Goal: Task Accomplishment & Management: Manage account settings

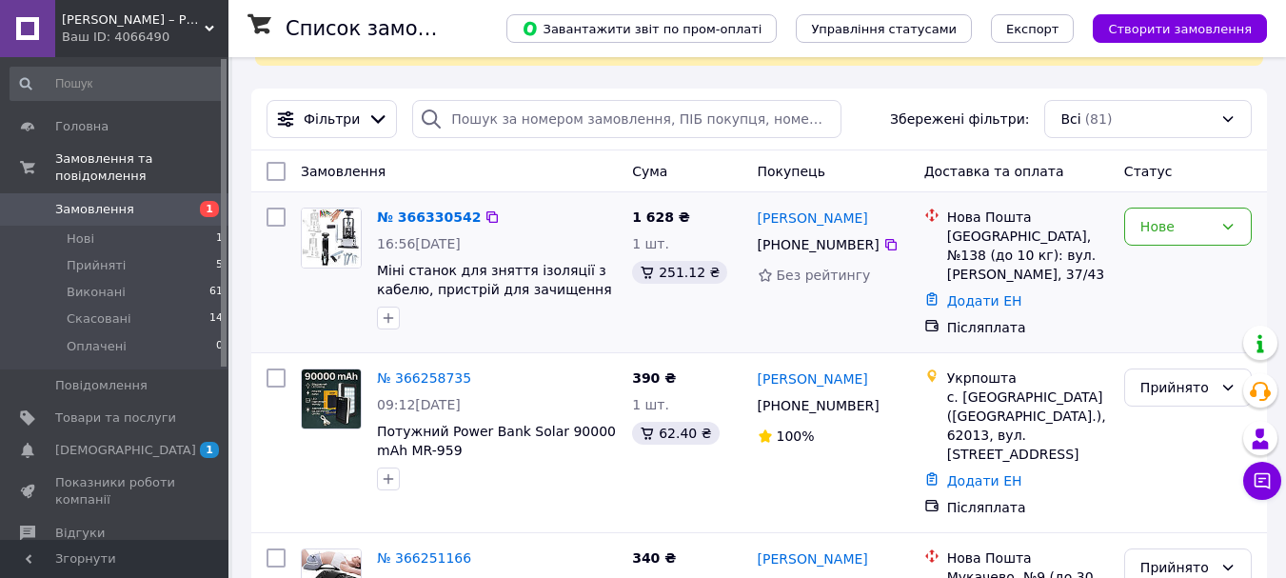
scroll to position [190, 0]
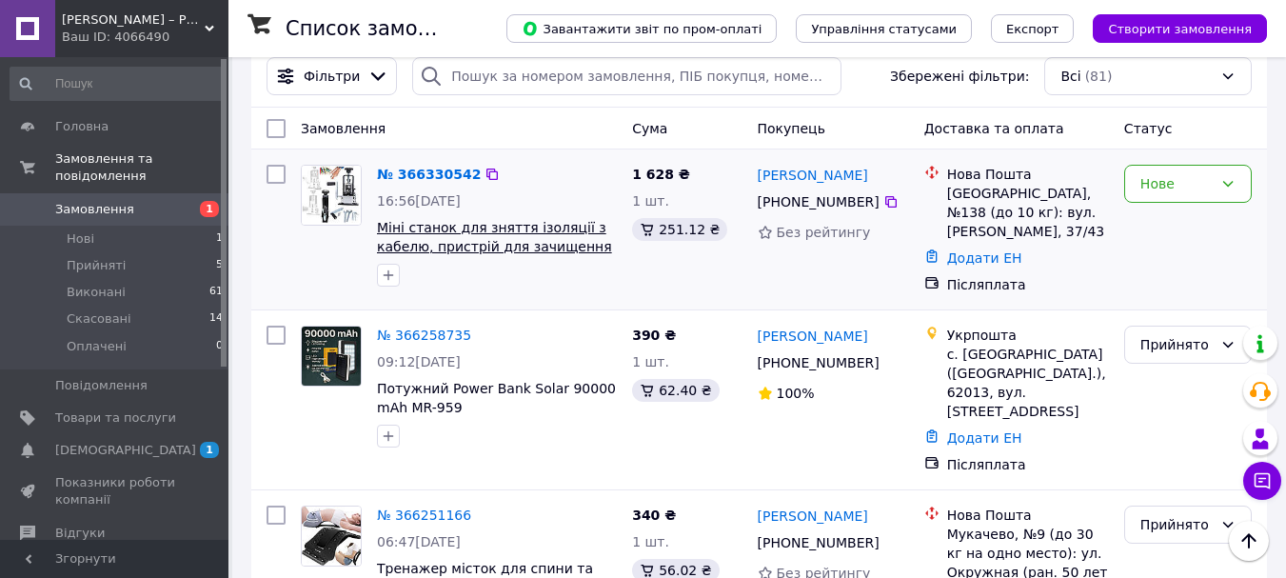
click at [546, 234] on span "Міні станок для зняття ізоляції з кабелю, пристрій для зачищення дротів з міді …" at bounding box center [495, 246] width 236 height 53
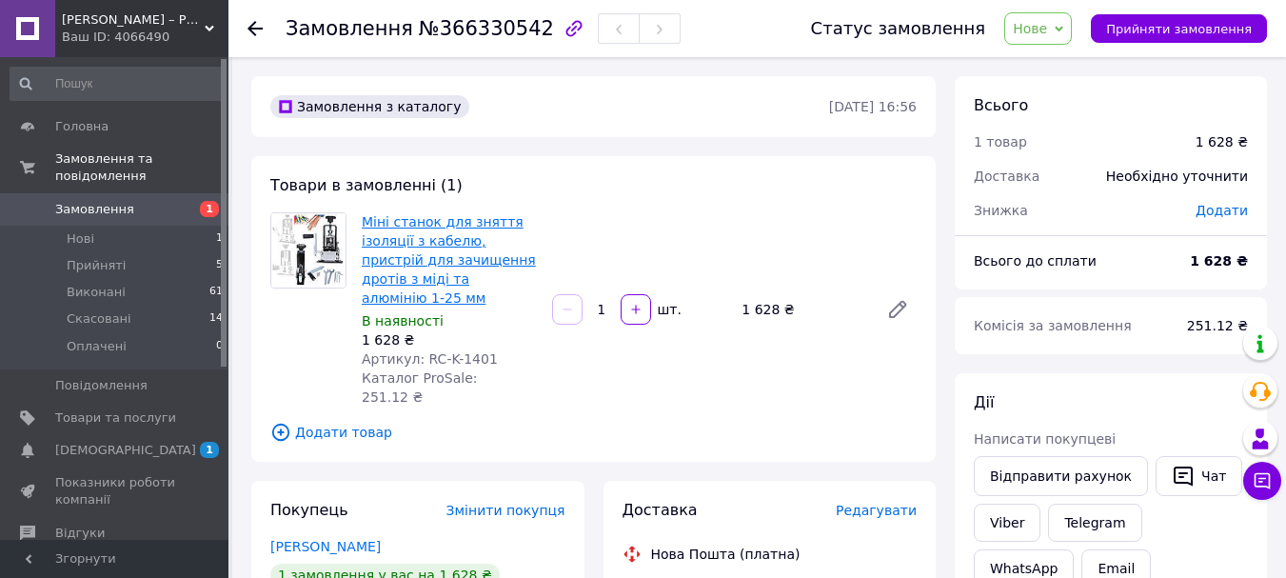
click at [435, 248] on link "Міні станок для зняття ізоляції з кабелю, пристрій для зачищення дротів з міді …" at bounding box center [449, 259] width 174 height 91
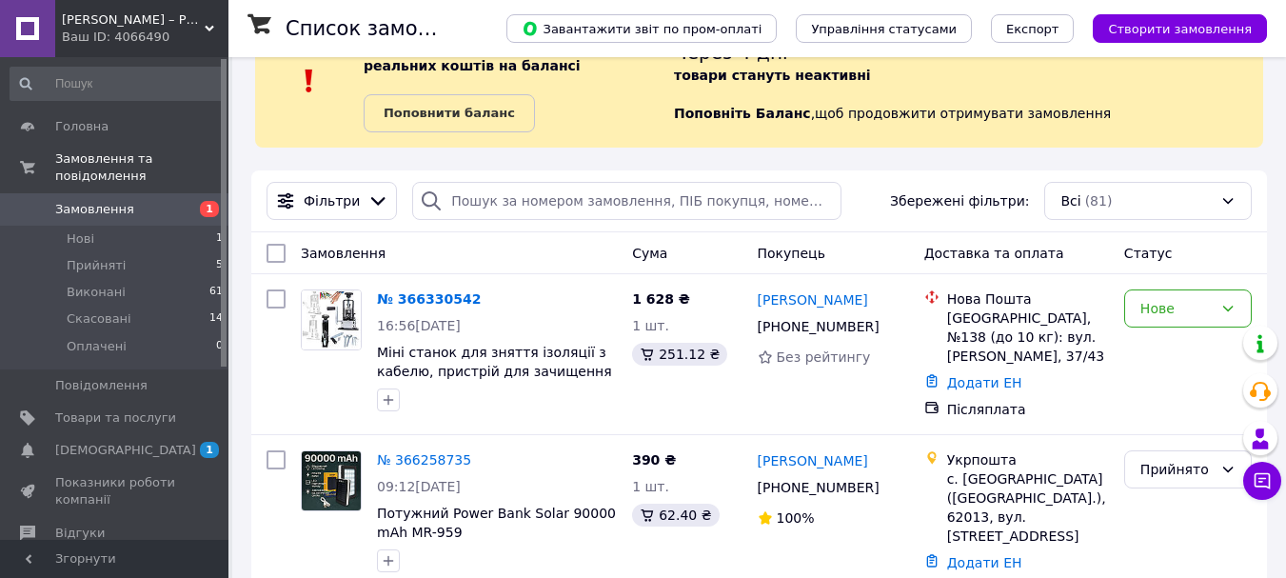
scroll to position [95, 0]
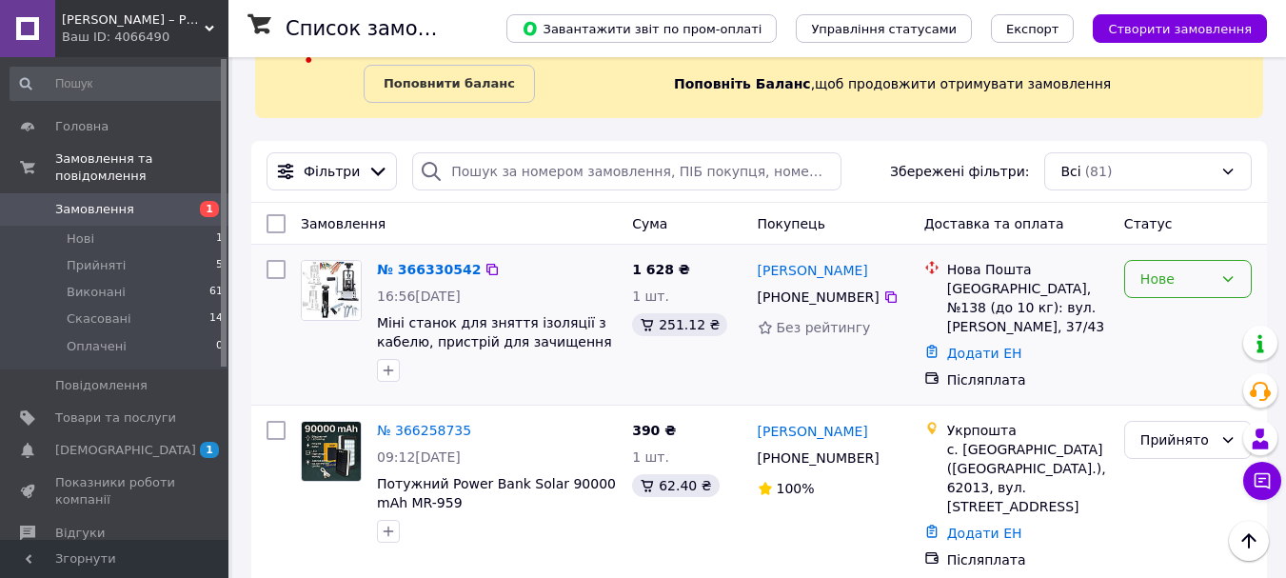
click at [1233, 277] on icon at bounding box center [1228, 279] width 10 height 6
click at [1177, 319] on li "Прийнято" at bounding box center [1188, 321] width 126 height 34
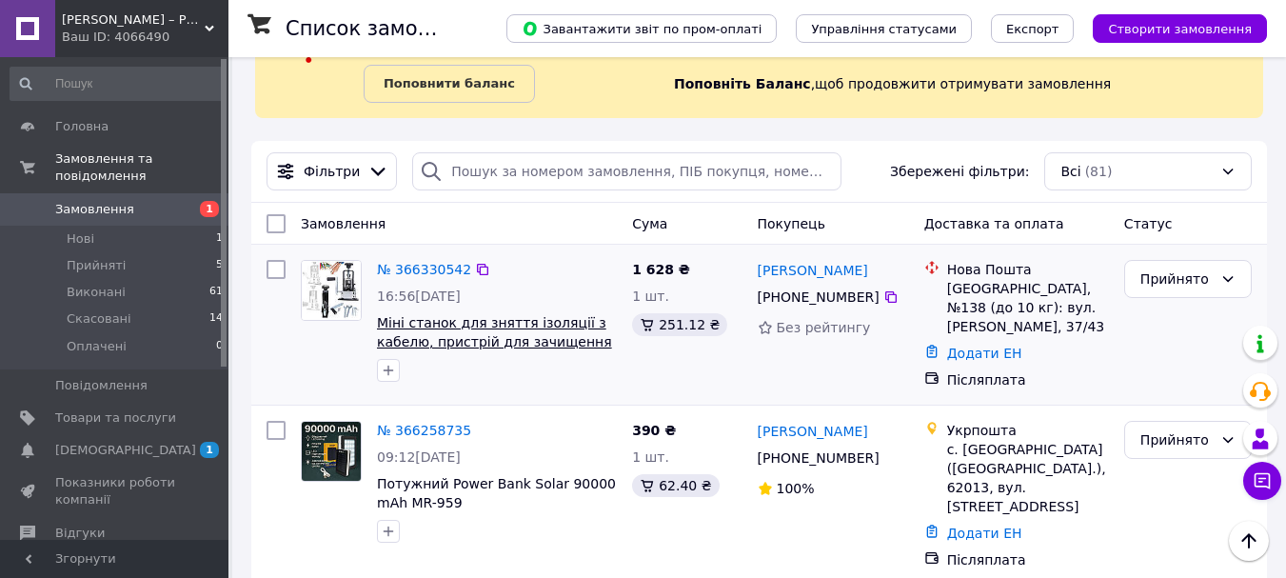
click at [471, 328] on span "Міні станок для зняття ізоляції з кабелю, пристрій для зачищення дротів з міді …" at bounding box center [495, 341] width 236 height 53
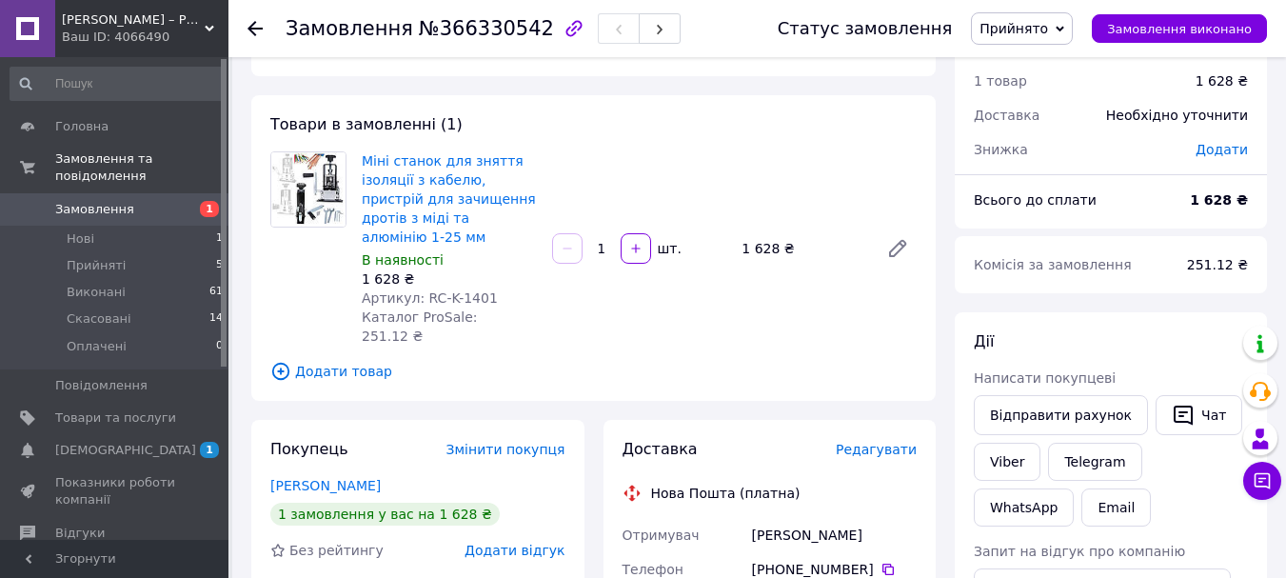
scroll to position [95, 0]
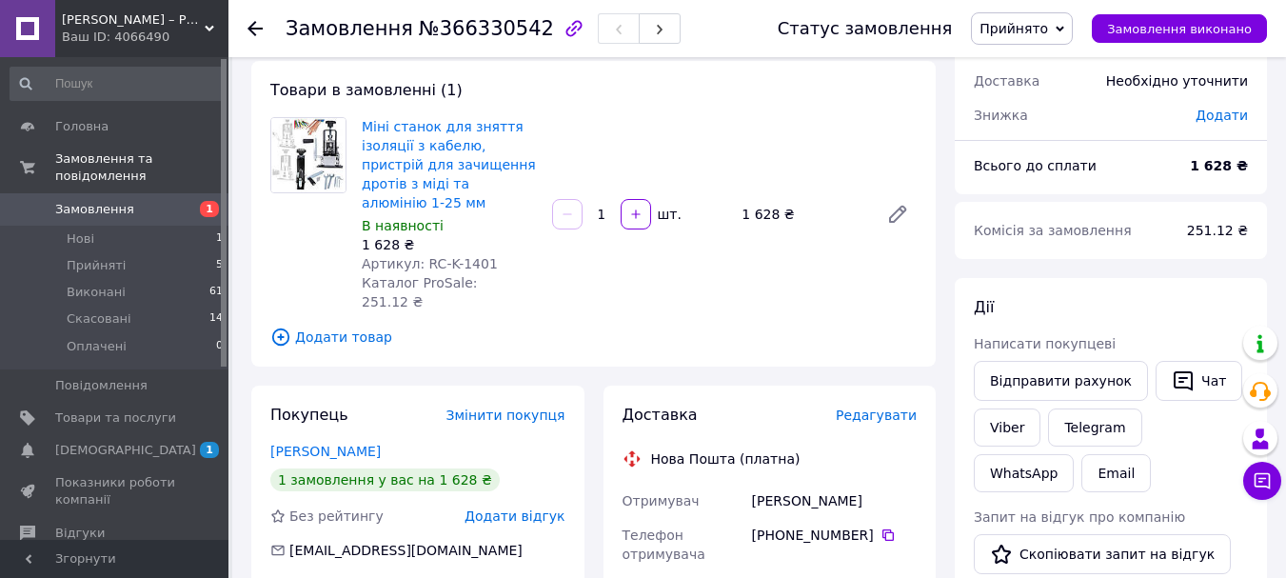
click at [445, 256] on span "Артикул: RC-K-1401" at bounding box center [430, 263] width 136 height 15
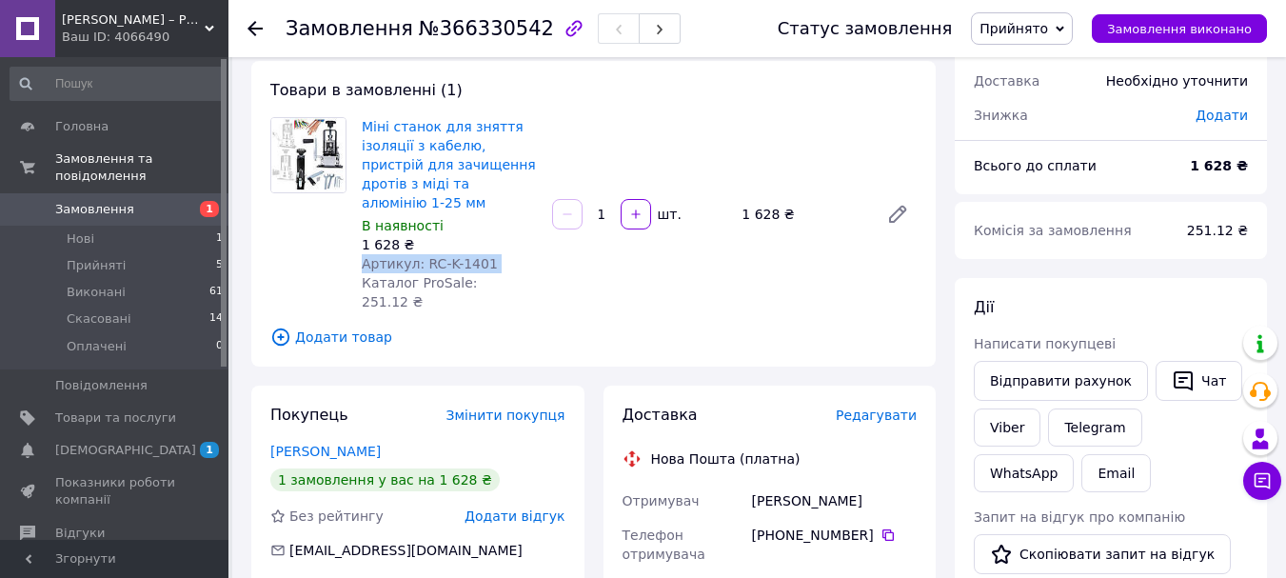
click at [514, 254] on div "Артикул: RC-K-1401" at bounding box center [449, 263] width 175 height 19
drag, startPoint x: 468, startPoint y: 247, endPoint x: 427, endPoint y: 243, distance: 41.2
click at [416, 254] on div "Артикул: RC-K-1401" at bounding box center [449, 263] width 175 height 19
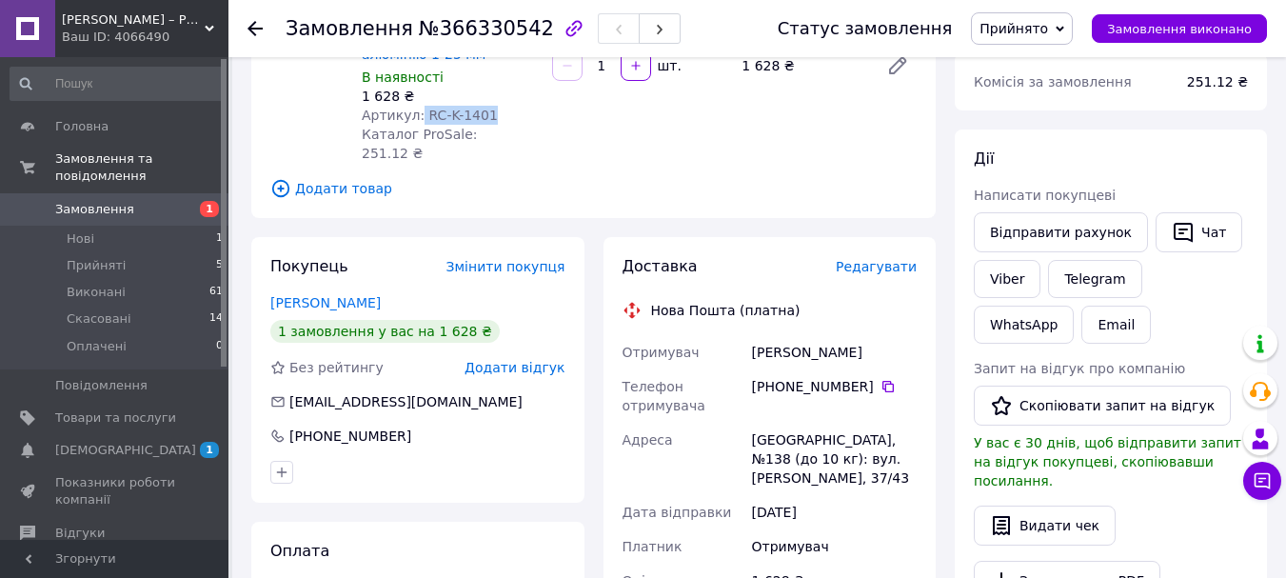
scroll to position [0, 0]
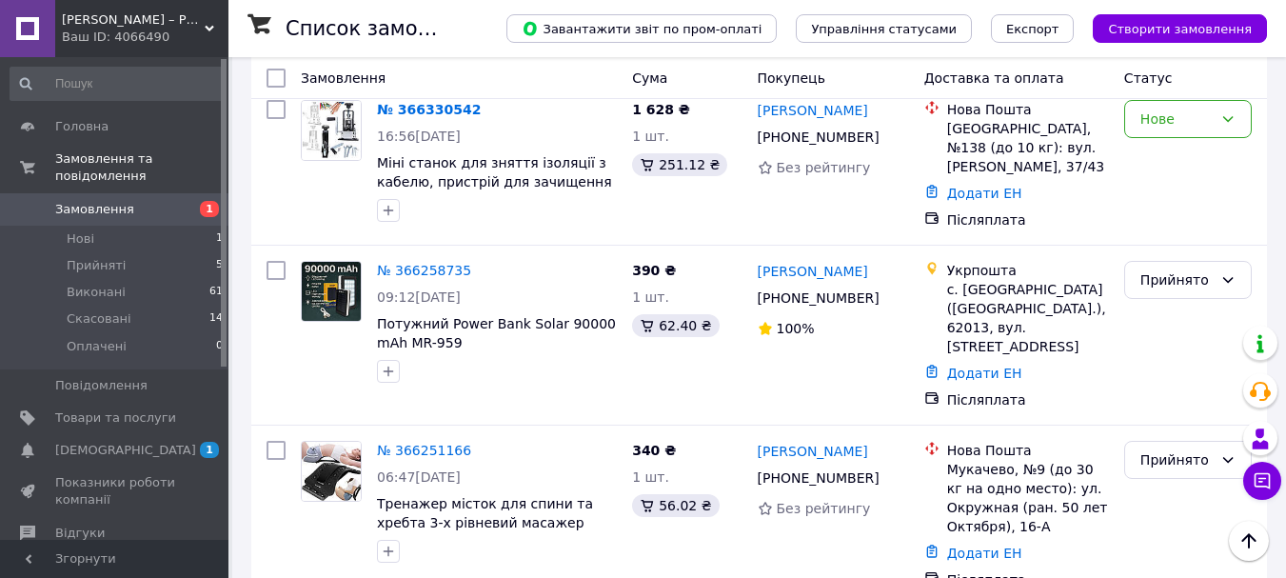
scroll to position [95, 0]
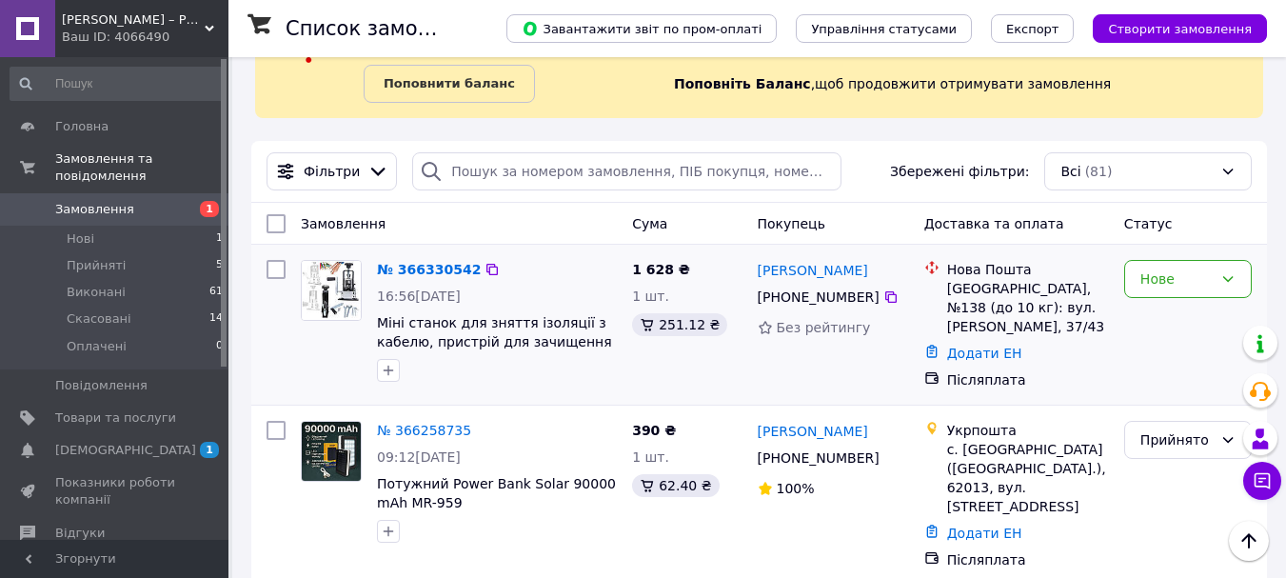
drag, startPoint x: 821, startPoint y: 300, endPoint x: 865, endPoint y: 305, distance: 44.0
click at [865, 305] on div "[PHONE_NUMBER]" at bounding box center [818, 297] width 129 height 27
copy div "63 556 75 48"
click at [780, 363] on div "Тимофій Конецький +380 63 556 75 48 Без рейтингу" at bounding box center [833, 324] width 167 height 145
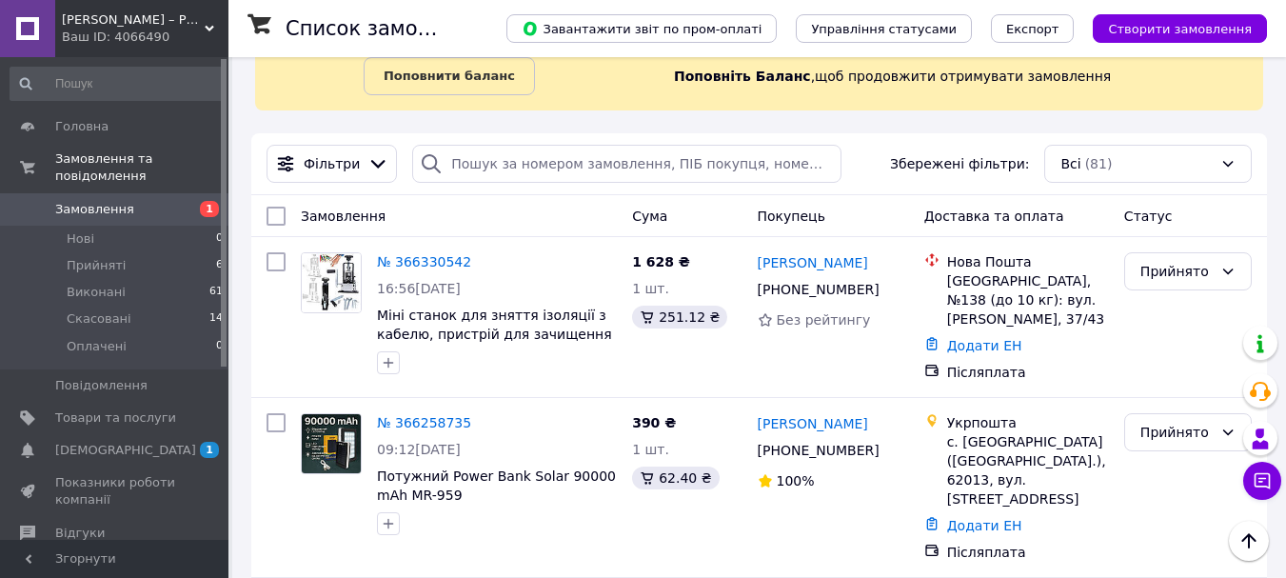
scroll to position [95, 0]
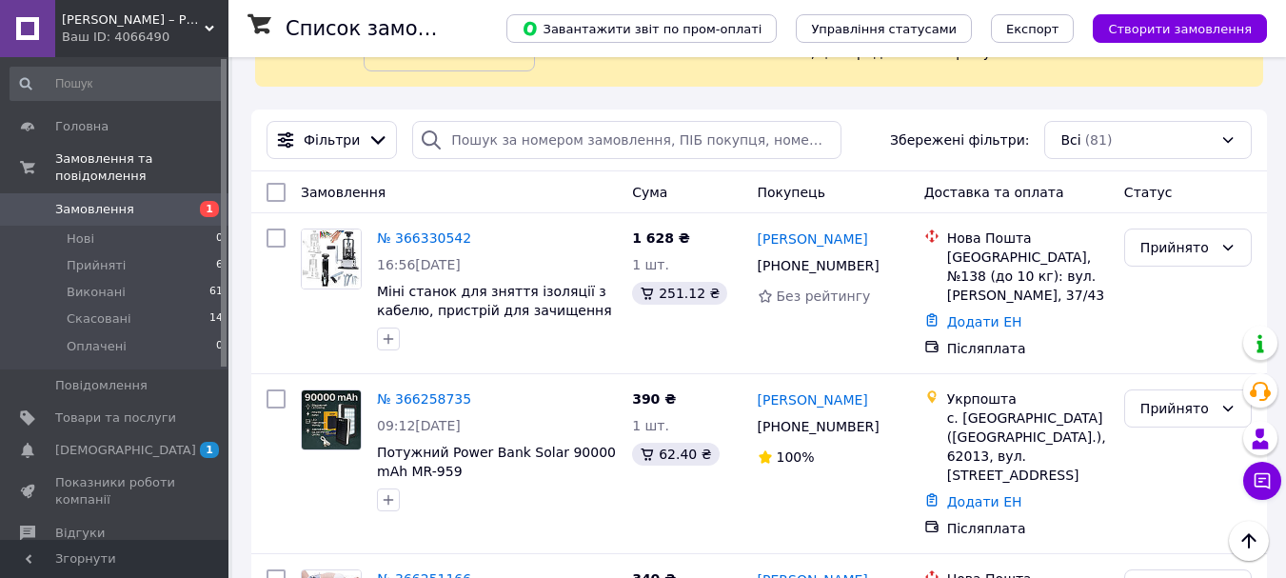
scroll to position [95, 0]
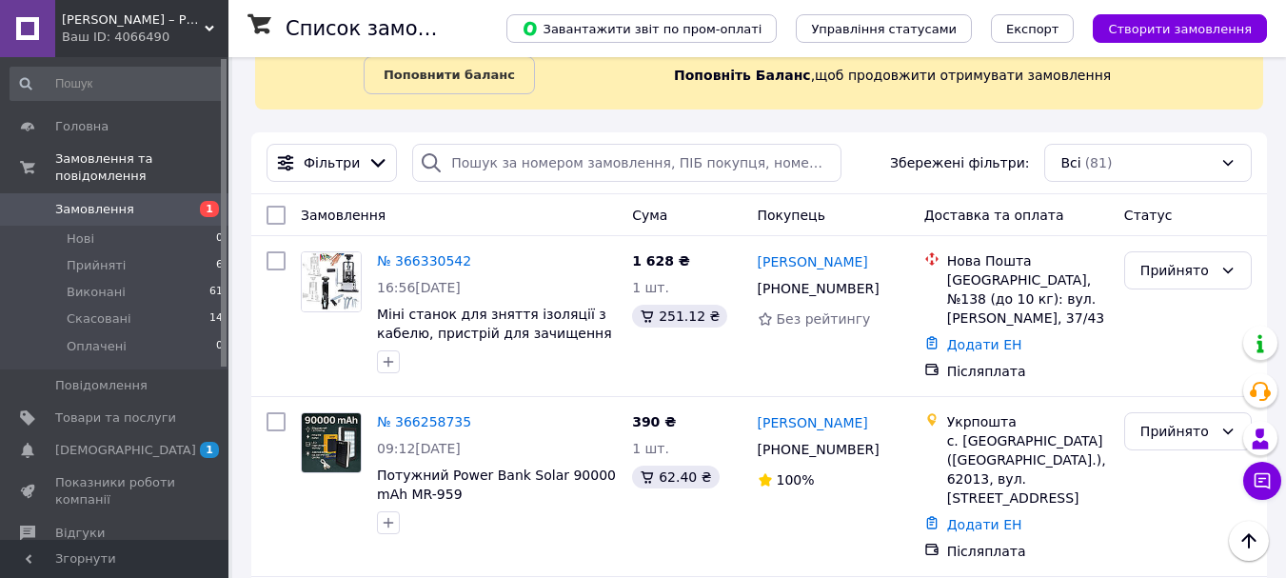
scroll to position [95, 0]
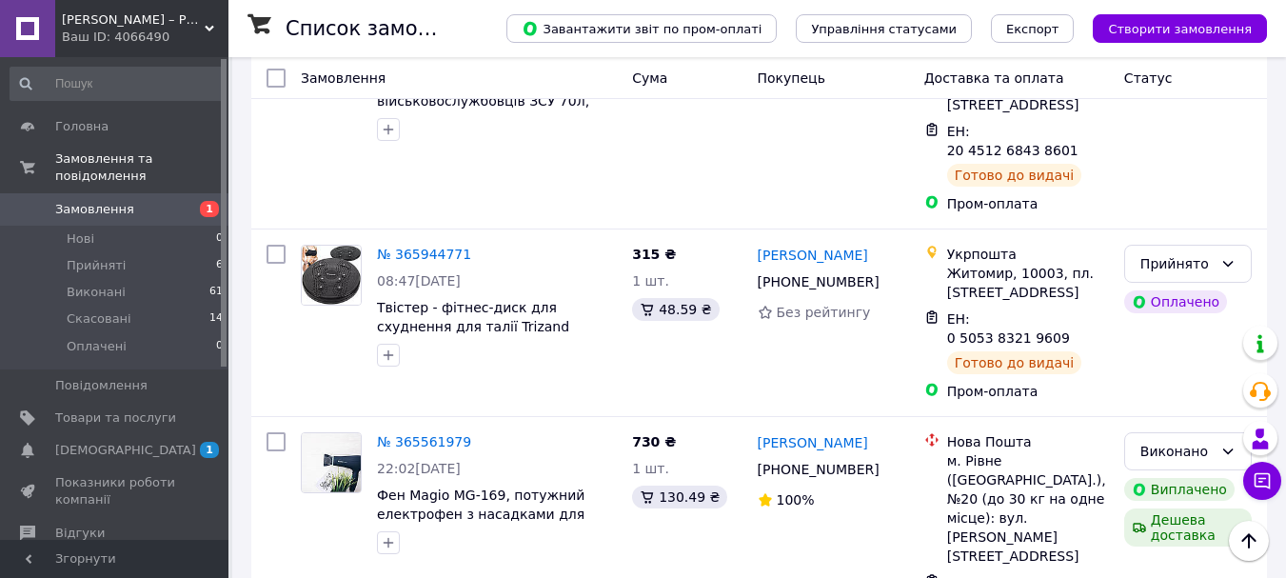
scroll to position [952, 0]
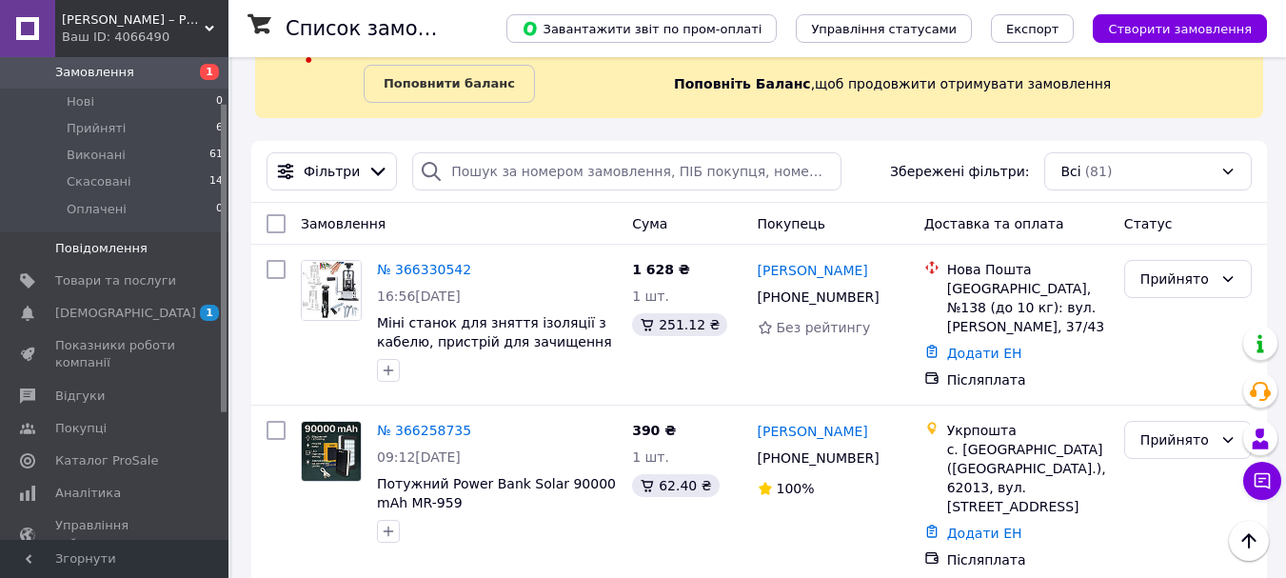
scroll to position [190, 0]
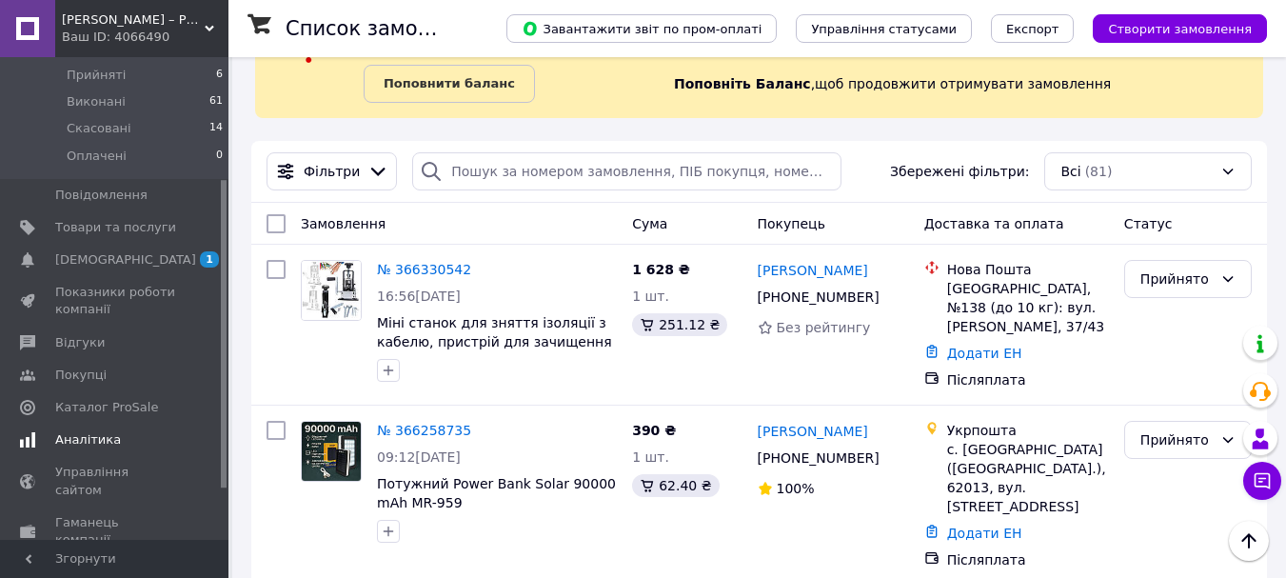
click at [103, 431] on span "Аналітика" at bounding box center [88, 439] width 66 height 17
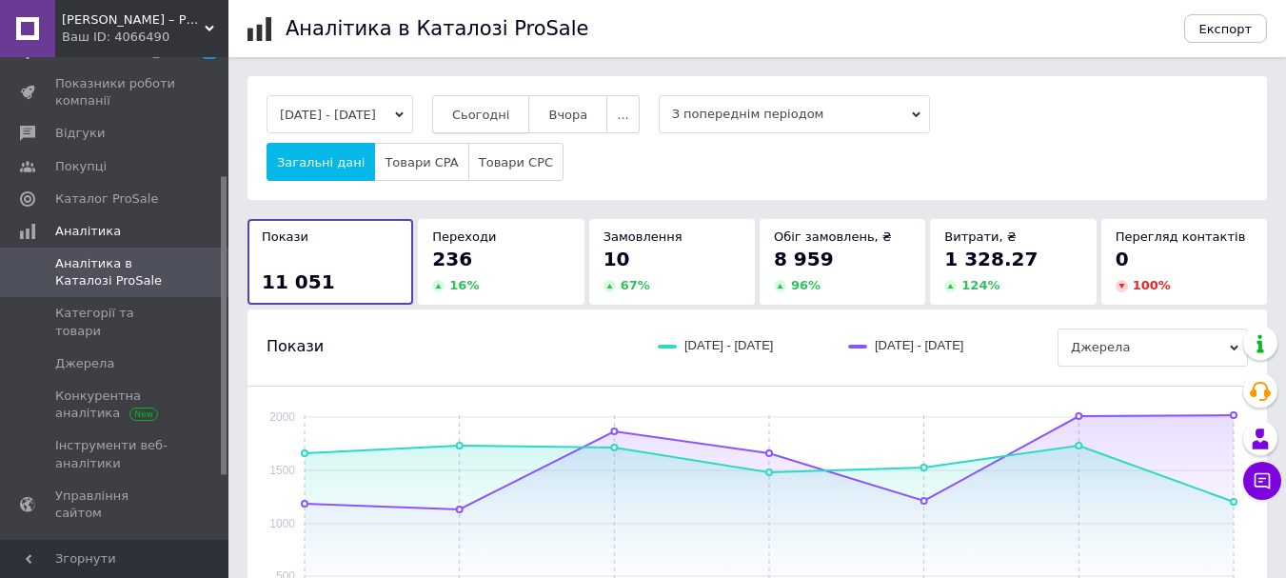
click at [507, 99] on button "Сьогодні" at bounding box center [481, 114] width 98 height 38
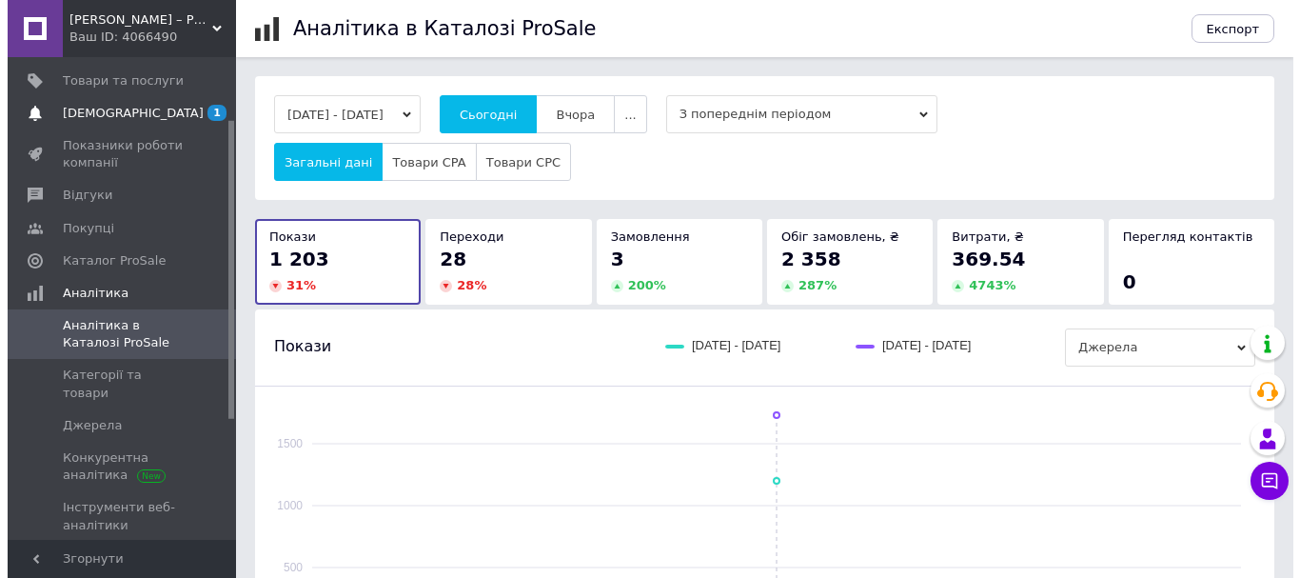
scroll to position [95, 0]
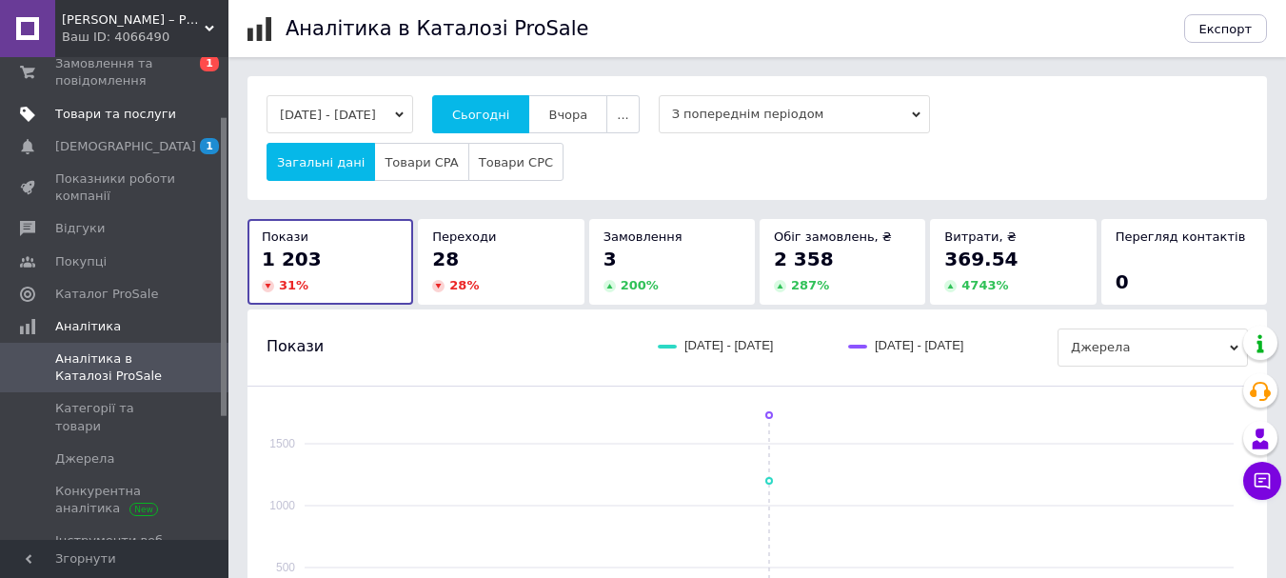
click at [129, 109] on span "Товари та послуги" at bounding box center [115, 114] width 121 height 17
